Goal: Transaction & Acquisition: Purchase product/service

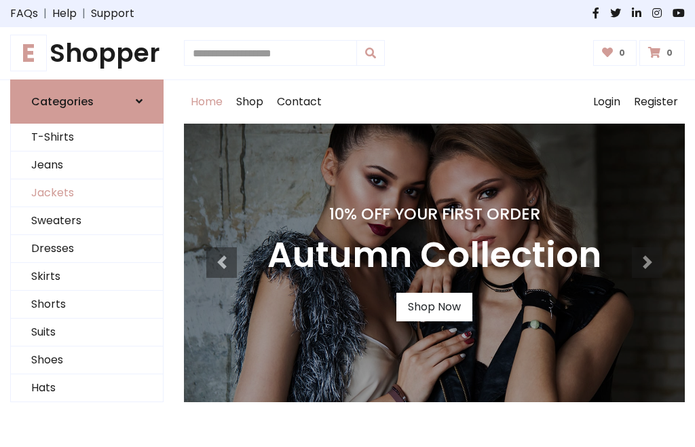
click at [87, 193] on link "Jackets" at bounding box center [87, 193] width 152 height 28
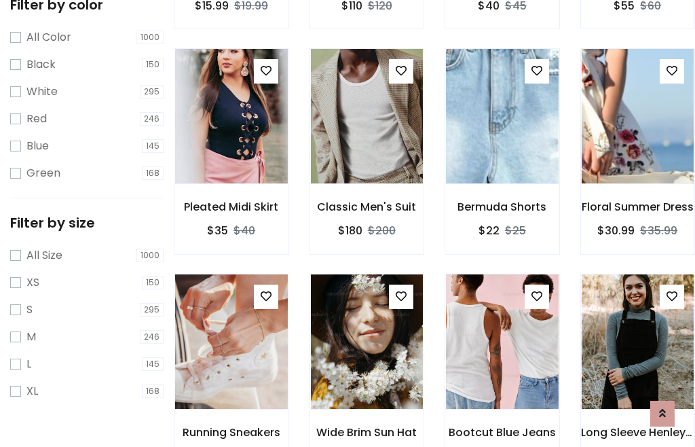
scroll to position [126, 0]
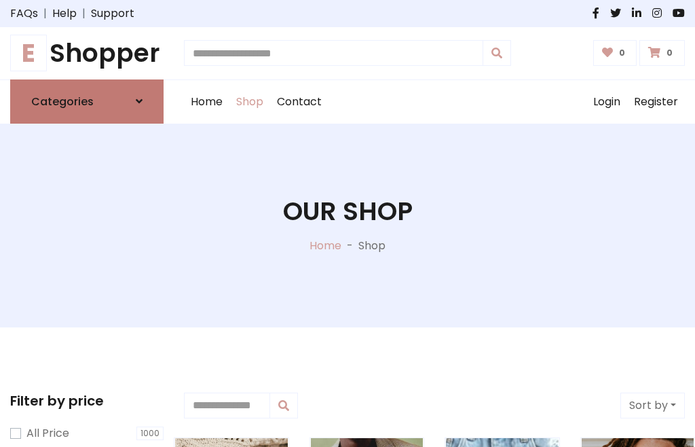
click at [87, 101] on h6 "Categories" at bounding box center [62, 101] width 62 height 13
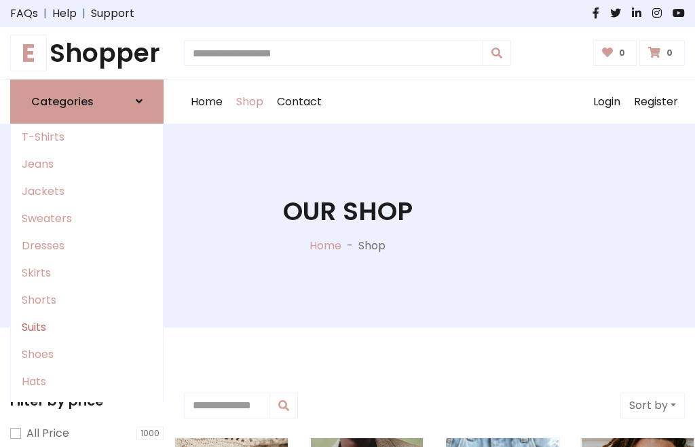
click at [87, 327] on link "Suits" at bounding box center [87, 327] width 152 height 27
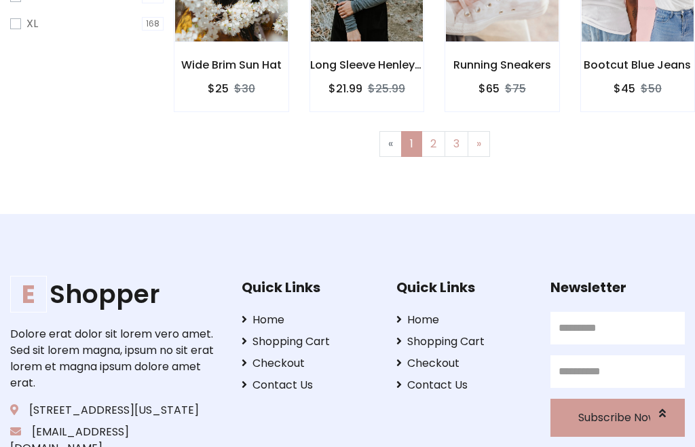
scroll to position [576, 0]
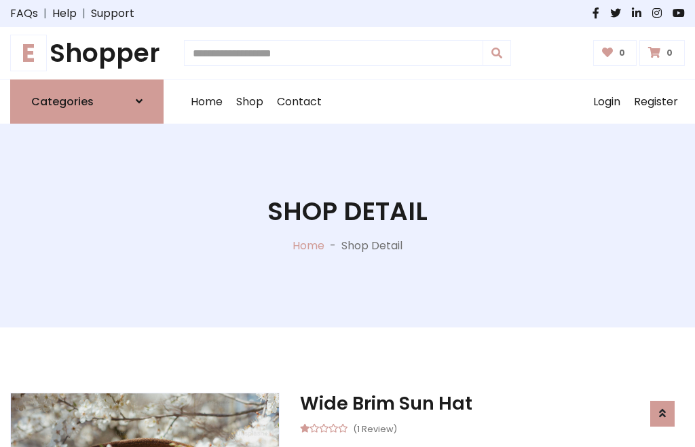
scroll to position [1269, 0]
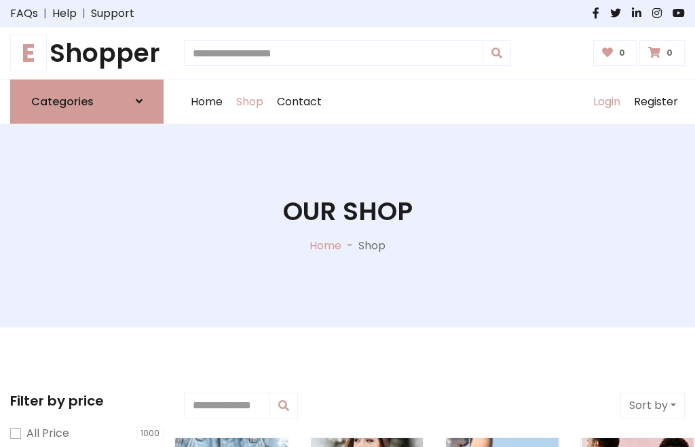
click at [606, 101] on link "Login" at bounding box center [607, 101] width 41 height 43
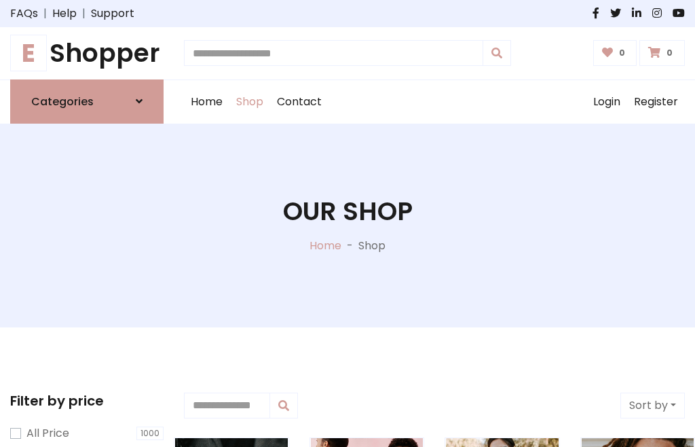
scroll to position [69, 0]
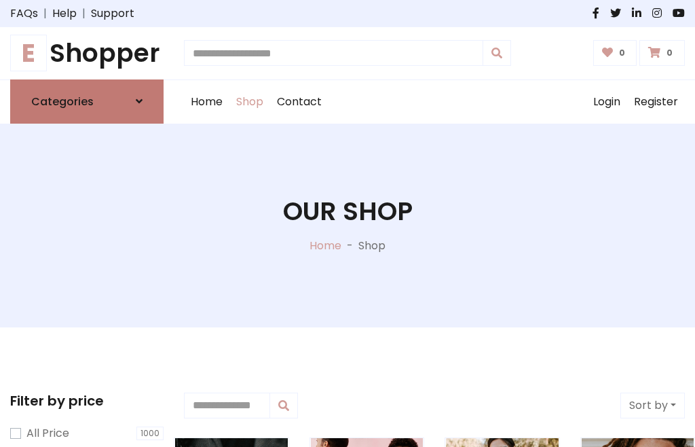
click at [139, 101] on icon at bounding box center [139, 101] width 7 height 11
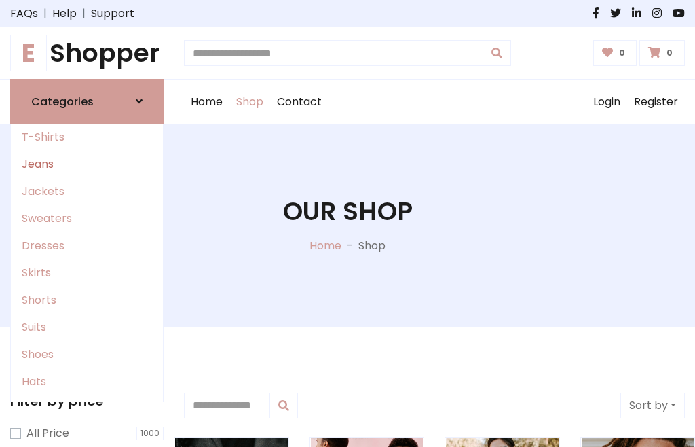
click at [87, 164] on link "Jeans" at bounding box center [87, 164] width 152 height 27
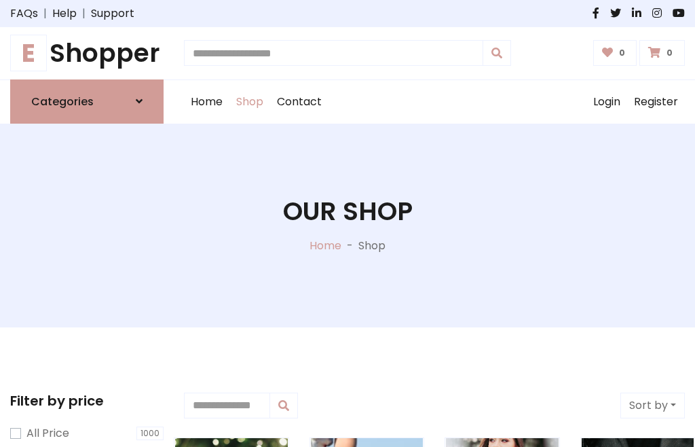
scroll to position [69, 0]
